Goal: Information Seeking & Learning: Learn about a topic

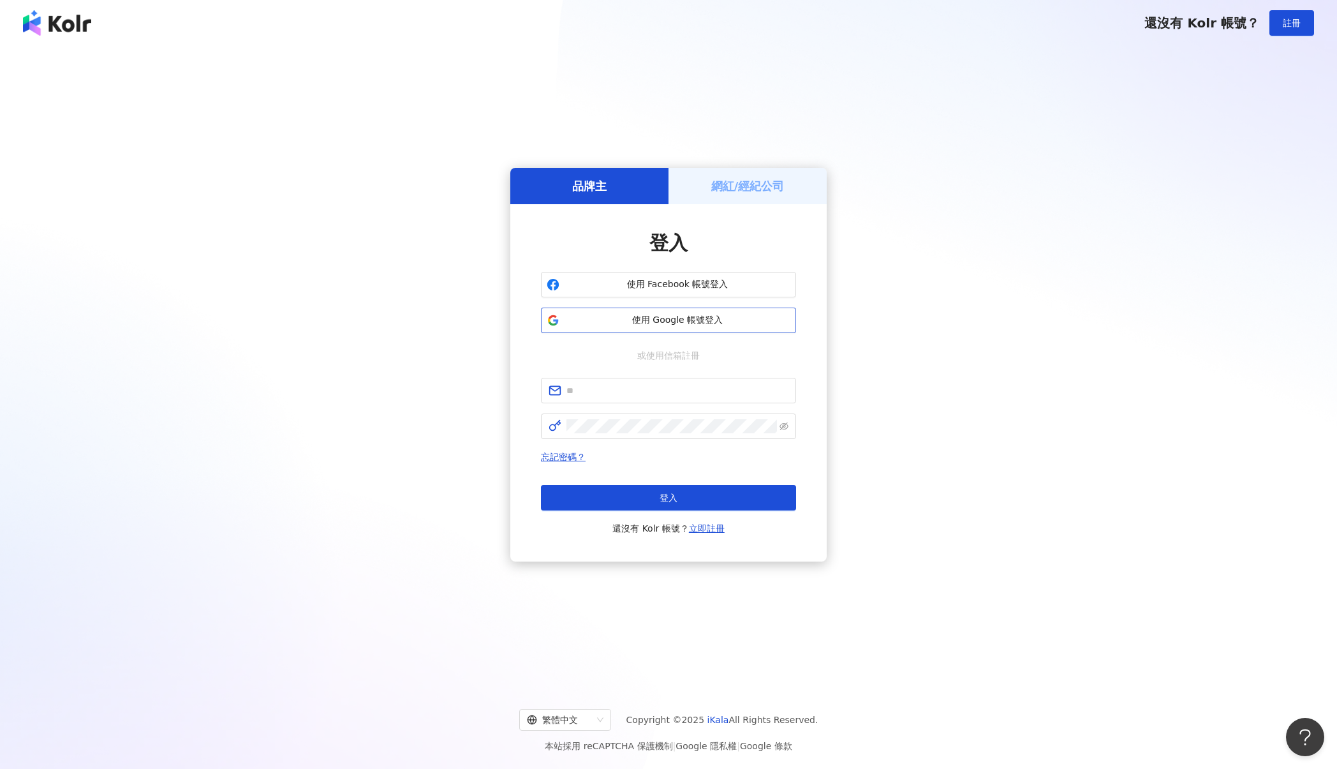
click at [670, 309] on button "使用 Google 帳號登入" at bounding box center [668, 320] width 255 height 26
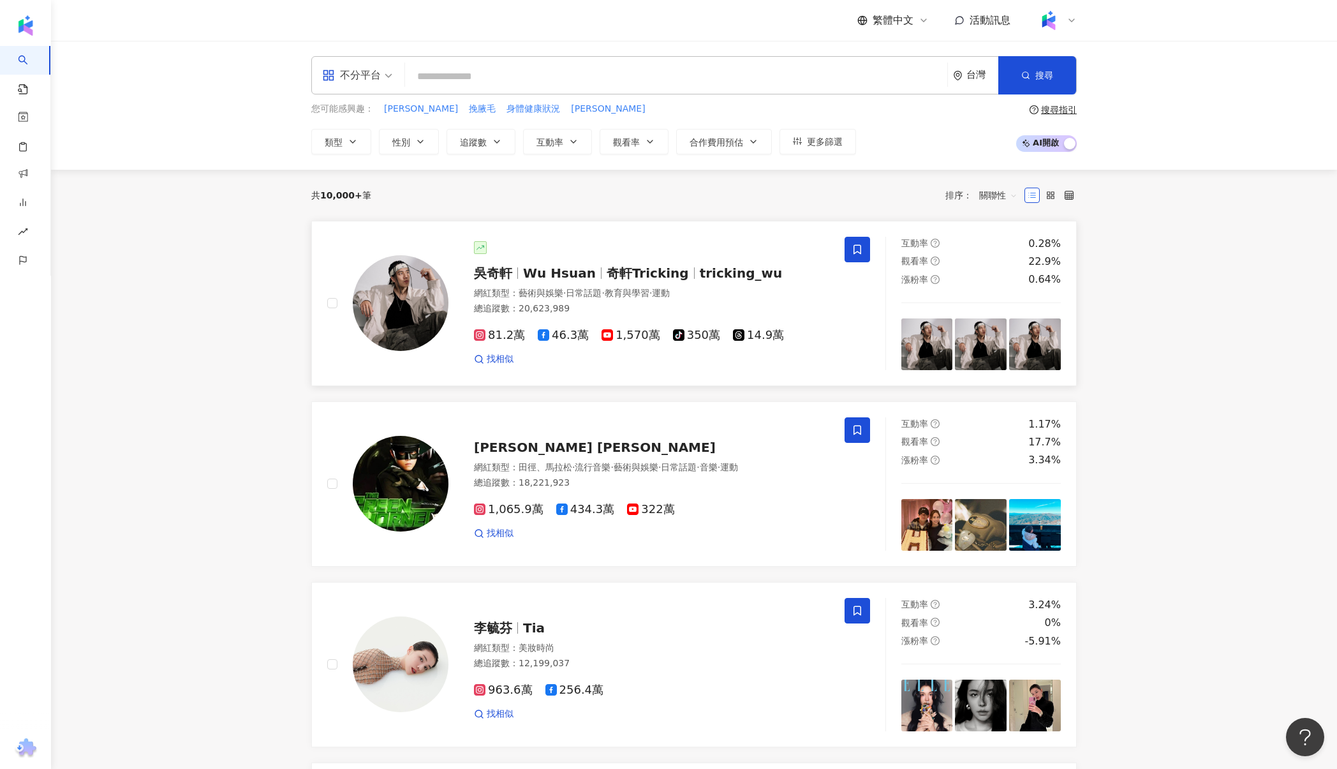
click at [411, 320] on img at bounding box center [401, 303] width 96 height 96
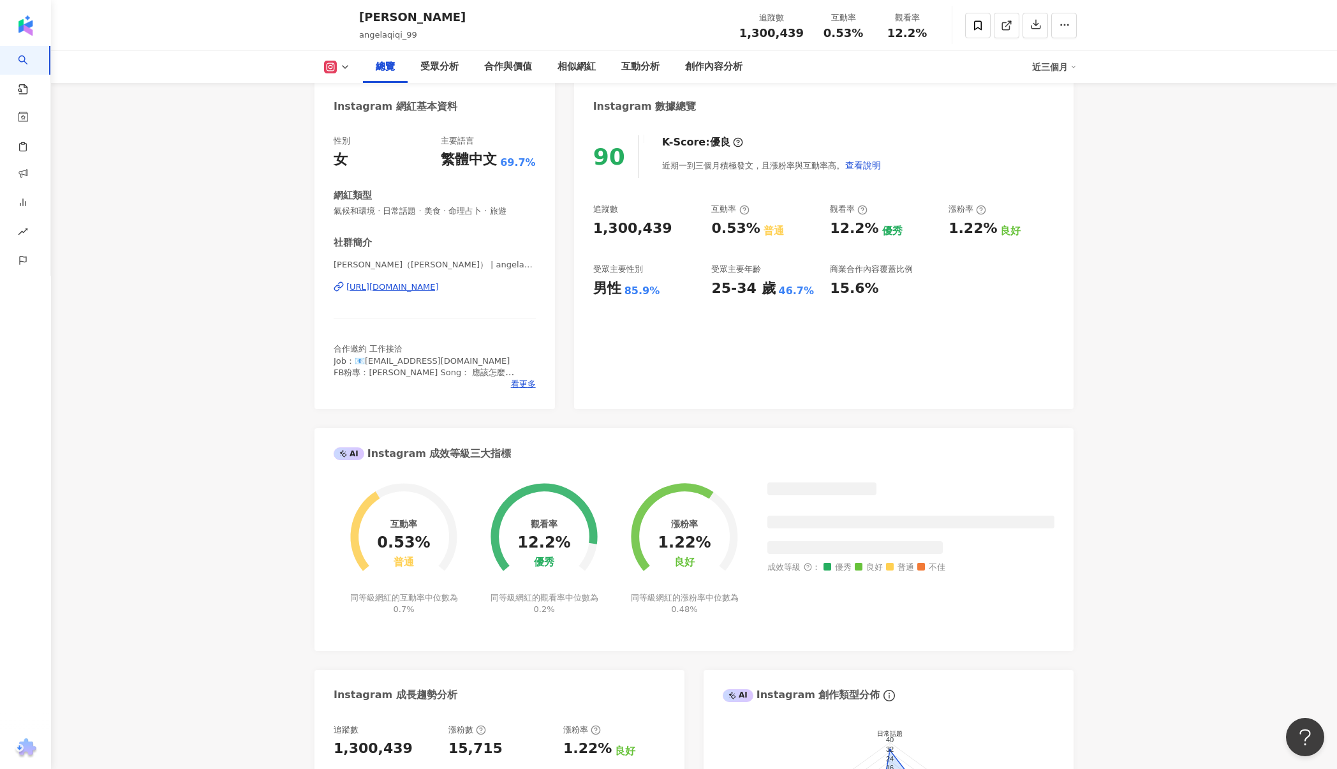
scroll to position [424, 0]
